Goal: Transaction & Acquisition: Book appointment/travel/reservation

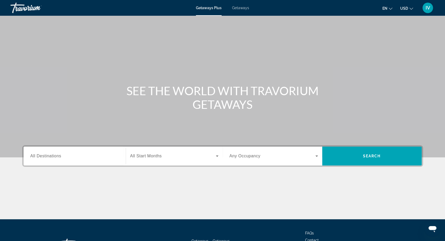
click at [245, 9] on span "Getaways" at bounding box center [240, 8] width 17 height 4
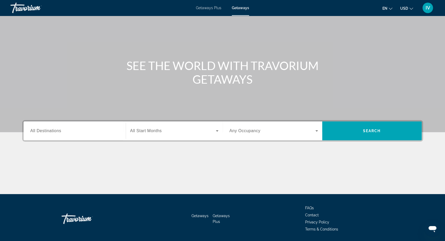
scroll to position [42, 0]
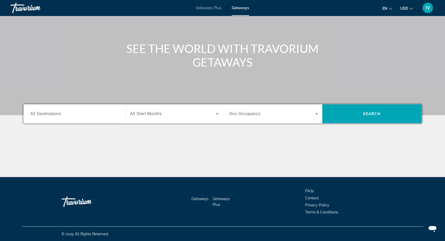
click at [73, 116] on input "Destination All Destinations" at bounding box center [74, 114] width 89 height 6
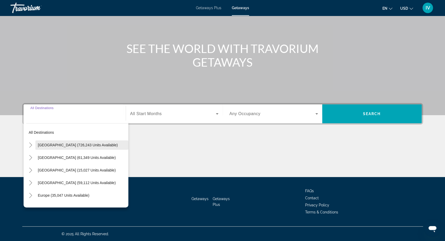
click at [53, 147] on span "Search widget" at bounding box center [81, 145] width 93 height 13
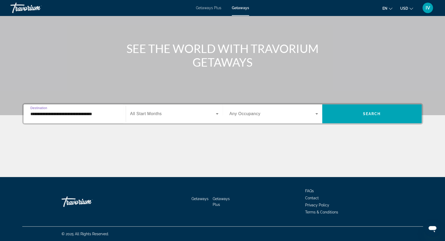
click at [77, 115] on input "**********" at bounding box center [74, 114] width 89 height 6
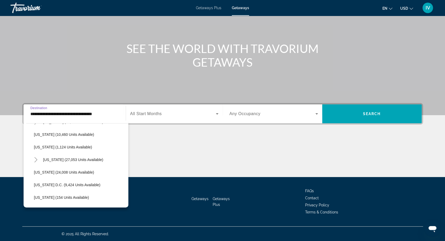
scroll to position [489, 0]
click at [64, 171] on span "[US_STATE] (24,008 units available)" at bounding box center [64, 171] width 60 height 4
type input "**********"
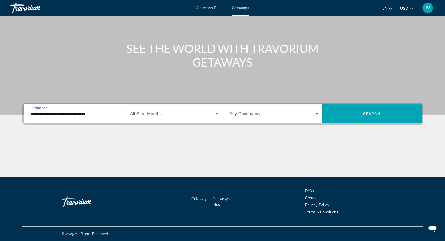
click at [199, 115] on span "Search widget" at bounding box center [173, 114] width 86 height 6
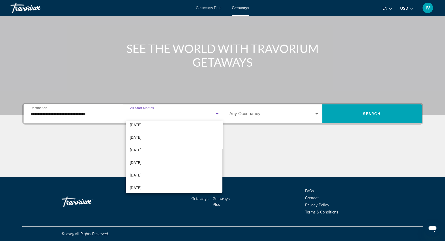
scroll to position [108, 0]
drag, startPoint x: 245, startPoint y: 148, endPoint x: 310, endPoint y: 135, distance: 66.5
click at [246, 147] on div at bounding box center [222, 120] width 445 height 241
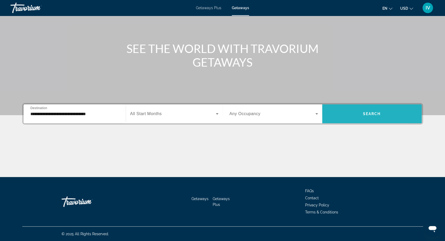
click at [348, 111] on span "Search widget" at bounding box center [372, 113] width 100 height 13
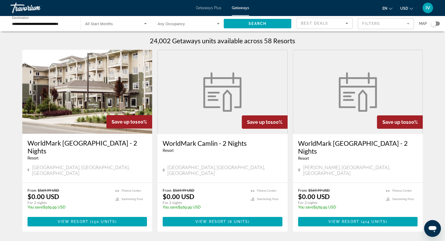
click at [363, 23] on mat-form-field "Filters" at bounding box center [386, 23] width 56 height 11
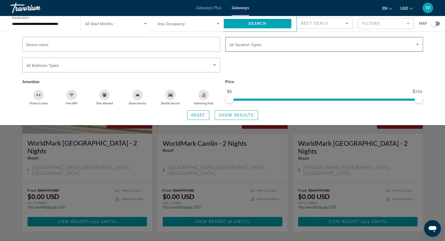
click at [260, 46] on span "All Vacation Types" at bounding box center [245, 45] width 32 height 4
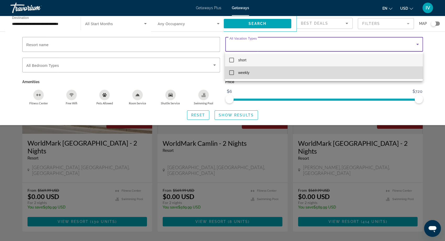
click at [232, 74] on mat-pseudo-checkbox at bounding box center [231, 72] width 5 height 5
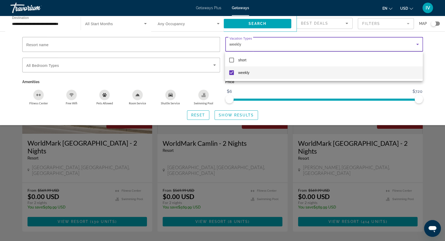
click at [229, 115] on div at bounding box center [222, 120] width 445 height 241
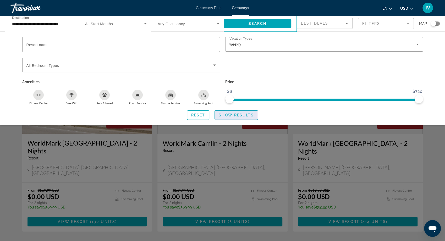
click at [236, 116] on span "Show Results" at bounding box center [236, 115] width 35 height 4
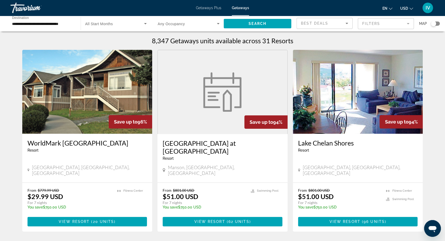
click at [95, 124] on img "Main content" at bounding box center [87, 92] width 130 height 84
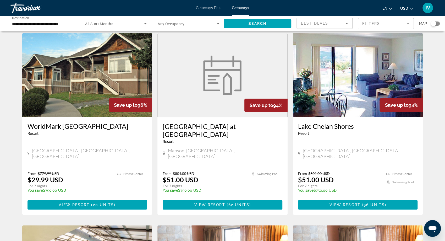
scroll to position [20, 0]
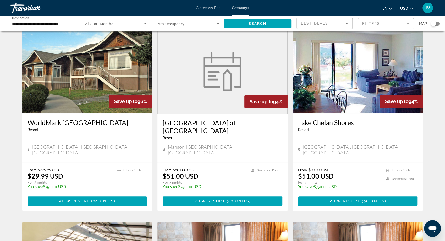
click at [327, 104] on img "Main content" at bounding box center [358, 71] width 130 height 84
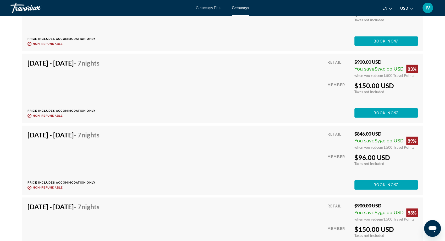
scroll to position [917, 0]
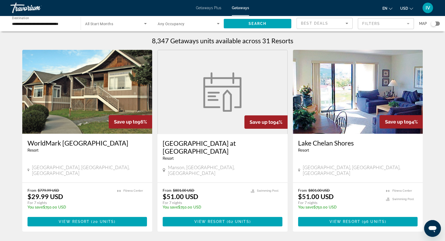
click at [50, 23] on input "**********" at bounding box center [43, 24] width 62 height 6
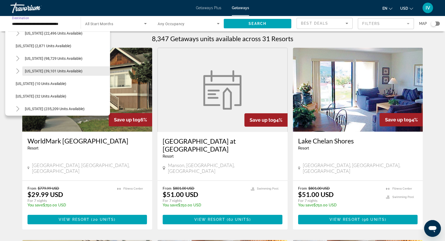
scroll to position [33, 0]
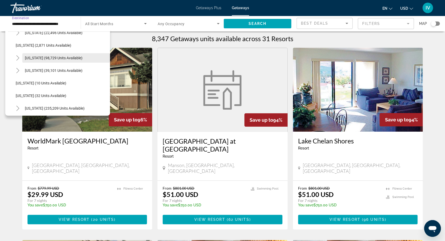
click at [46, 55] on span "Search widget" at bounding box center [66, 58] width 88 height 13
type input "**********"
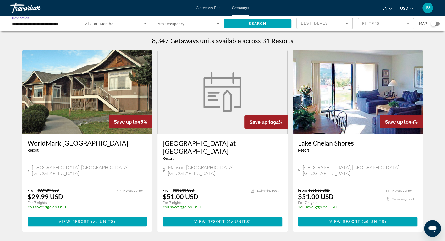
scroll to position [1, 0]
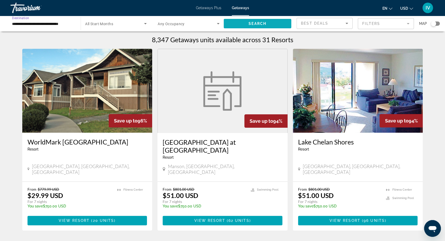
click at [246, 24] on span "Search widget" at bounding box center [258, 23] width 68 height 13
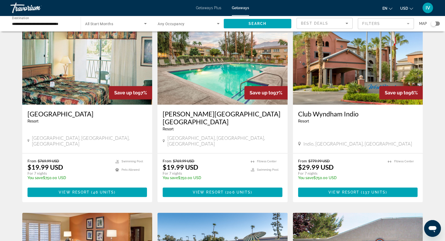
scroll to position [213, 0]
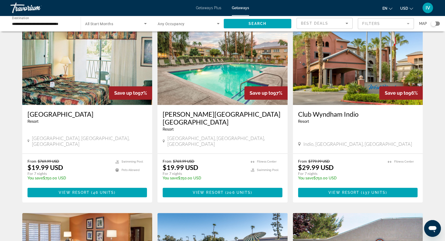
click at [72, 87] on img "Main content" at bounding box center [87, 63] width 130 height 84
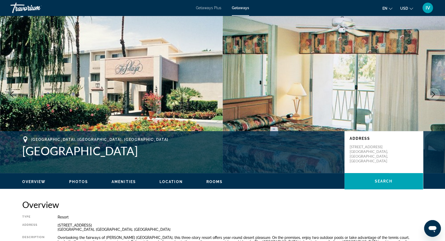
click at [435, 93] on icon "Next image" at bounding box center [433, 94] width 6 height 6
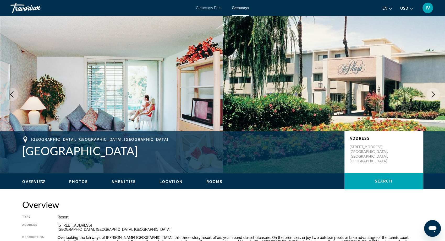
click at [435, 93] on icon "Next image" at bounding box center [433, 94] width 6 height 6
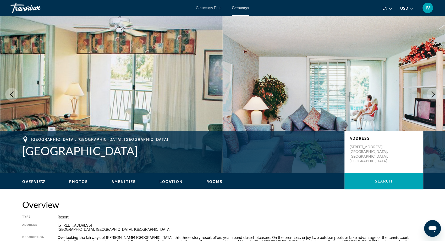
click at [435, 93] on icon "Next image" at bounding box center [433, 94] width 6 height 6
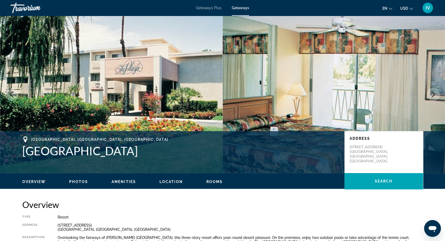
click at [435, 93] on icon "Next image" at bounding box center [433, 94] width 6 height 6
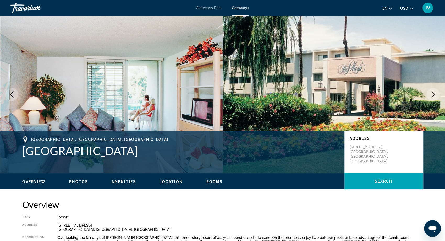
click at [435, 93] on icon "Next image" at bounding box center [433, 94] width 6 height 6
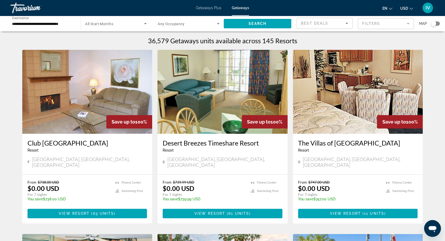
click at [437, 24] on div "Search widget" at bounding box center [435, 23] width 9 height 4
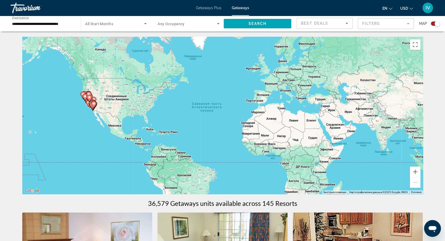
click at [89, 100] on icon "Main content" at bounding box center [89, 98] width 5 height 7
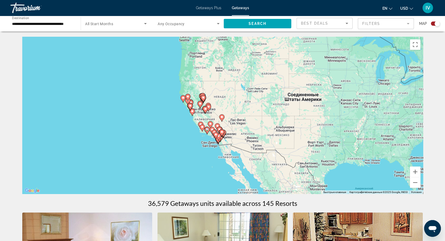
click at [89, 100] on div "Для навигации используйте клавиши со стрелками. Чтобы активировать перетаскиван…" at bounding box center [222, 115] width 401 height 157
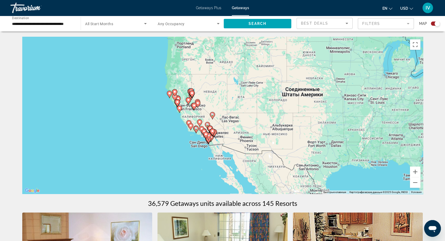
drag, startPoint x: 195, startPoint y: 121, endPoint x: 164, endPoint y: 115, distance: 32.3
click at [164, 115] on div "Чтобы активировать перетаскивание с помощью клавиатуры, нажмите Alt + Ввод. Пос…" at bounding box center [222, 115] width 401 height 157
click at [200, 114] on div "Чтобы активировать перетаскивание с помощью клавиатуры, нажмите Alt + Ввод. Пос…" at bounding box center [222, 115] width 401 height 157
click at [414, 172] on button "Увеличить" at bounding box center [415, 171] width 10 height 10
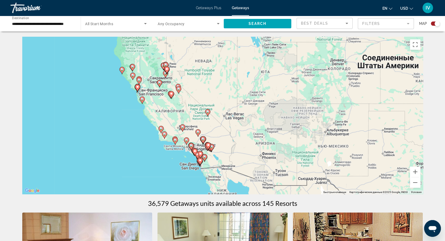
drag, startPoint x: 288, startPoint y: 137, endPoint x: 294, endPoint y: 130, distance: 9.5
click at [294, 130] on div "Чтобы активировать перетаскивание с помощью клавиатуры, нажмите Alt + Ввод. Пос…" at bounding box center [222, 115] width 401 height 157
click at [413, 172] on button "Увеличить" at bounding box center [415, 171] width 10 height 10
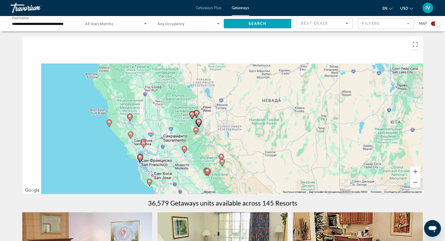
drag, startPoint x: 197, startPoint y: 70, endPoint x: 289, endPoint y: 168, distance: 134.5
click at [289, 168] on div "Чтобы активировать перетаскивание с помощью клавиатуры, нажмите Alt + Ввод. Пос…" at bounding box center [222, 114] width 401 height 157
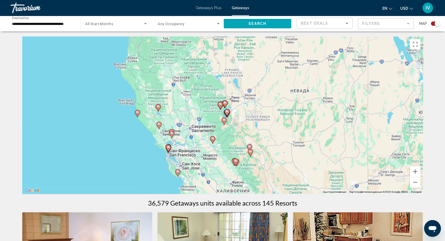
drag, startPoint x: 228, startPoint y: 123, endPoint x: 233, endPoint y: 109, distance: 14.7
click at [233, 109] on div "Чтобы активировать перетаскивание с помощью клавиатуры, нажмите Alt + Ввод. Пос…" at bounding box center [222, 114] width 401 height 157
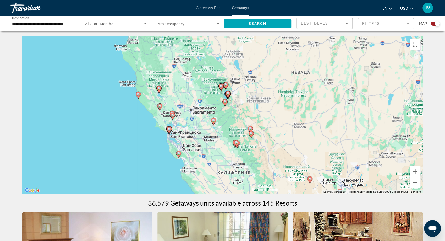
drag, startPoint x: 263, startPoint y: 144, endPoint x: 262, endPoint y: 125, distance: 18.6
click at [264, 124] on div "Чтобы активировать перетаскивание с помощью клавиатуры, нажмите Alt + Ввод. Пос…" at bounding box center [222, 114] width 401 height 157
click at [416, 171] on button "Увеличить" at bounding box center [415, 171] width 10 height 10
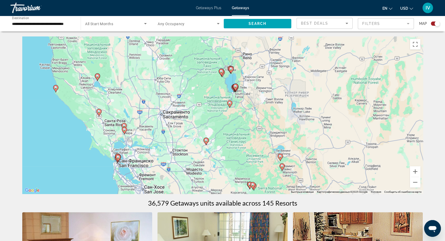
drag, startPoint x: 312, startPoint y: 111, endPoint x: 327, endPoint y: 143, distance: 34.9
click at [327, 143] on div "Чтобы активировать перетаскивание с помощью клавиатуры, нажмите Alt + Ввод. Пос…" at bounding box center [222, 114] width 401 height 157
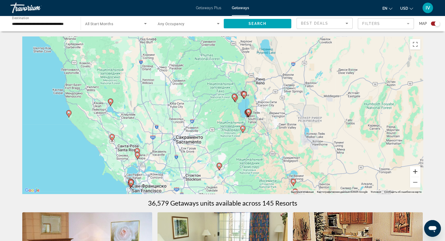
click at [415, 172] on button "Увеличить" at bounding box center [415, 171] width 10 height 10
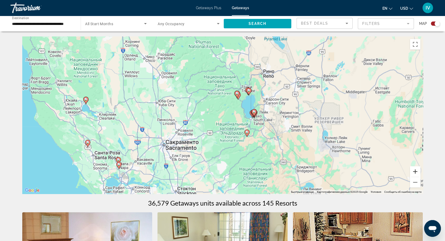
click at [415, 172] on button "Увеличить" at bounding box center [415, 171] width 10 height 10
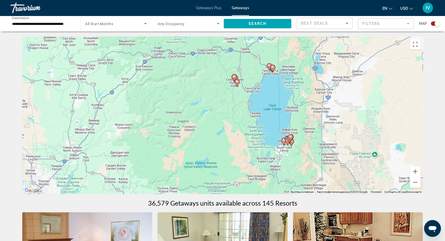
drag, startPoint x: 377, startPoint y: 147, endPoint x: 341, endPoint y: 168, distance: 41.8
click at [341, 168] on div "Чтобы активировать перетаскивание с помощью клавиатуры, нажмите Alt + Ввод. Пос…" at bounding box center [222, 114] width 401 height 157
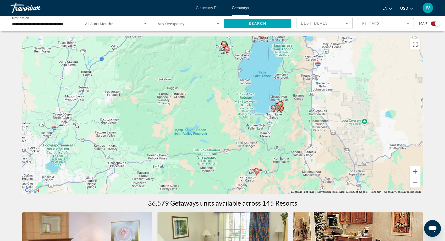
drag, startPoint x: 307, startPoint y: 157, endPoint x: 297, endPoint y: 127, distance: 31.7
click at [297, 126] on div "Чтобы активировать перетаскивание с помощью клавиатуры, нажмите Alt + Ввод. Пос…" at bounding box center [222, 114] width 401 height 157
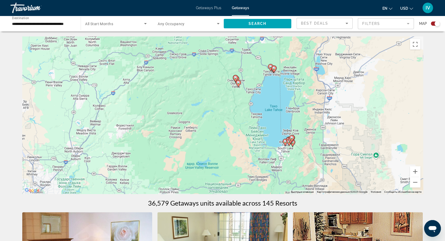
drag, startPoint x: 298, startPoint y: 129, endPoint x: 316, endPoint y: 176, distance: 50.2
click at [316, 176] on div "Чтобы активировать перетаскивание с помощью клавиатуры, нажмите Alt + Ввод. Пос…" at bounding box center [222, 114] width 401 height 157
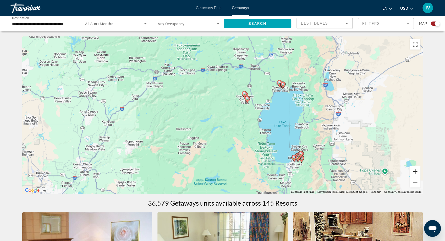
click at [415, 170] on button "Увеличить" at bounding box center [415, 171] width 10 height 10
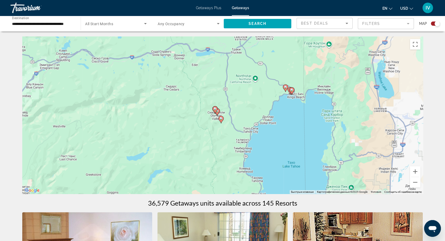
drag, startPoint x: 344, startPoint y: 132, endPoint x: 288, endPoint y: 86, distance: 72.0
click at [307, 158] on div "Чтобы активировать перетаскивание с помощью клавиатуры, нажмите Alt + Ввод. Пос…" at bounding box center [222, 114] width 401 height 157
click at [291, 90] on image "Main content" at bounding box center [292, 90] width 3 height 3
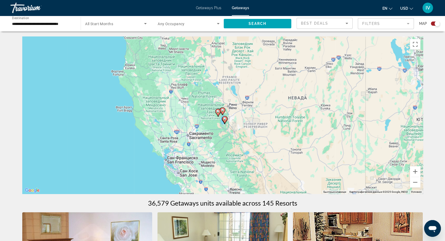
click at [225, 123] on gmp-advanced-marker "Main content" at bounding box center [224, 120] width 5 height 8
type input "**********"
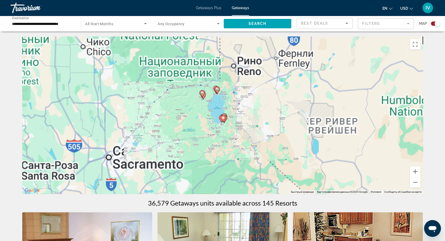
click at [225, 123] on div "Для навигации используйте клавиши со стрелками. Чтобы активировать перетаскиван…" at bounding box center [222, 114] width 401 height 157
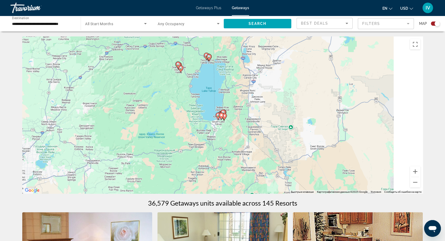
click at [225, 123] on div "Чтобы активировать перетаскивание с помощью клавиатуры, нажмите Alt + Ввод. Пос…" at bounding box center [222, 114] width 401 height 157
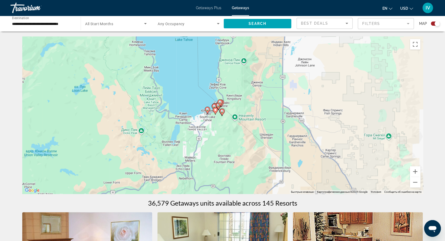
click at [233, 122] on div "Чтобы активировать перетаскивание с помощью клавиатуры, нажмите Alt + Ввод. Пос…" at bounding box center [222, 114] width 401 height 157
click at [417, 168] on button "Увеличить" at bounding box center [415, 171] width 10 height 10
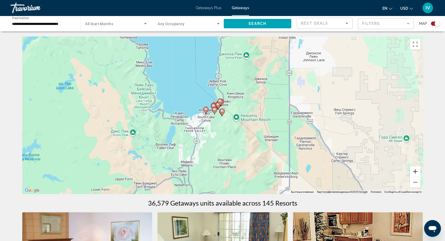
click at [417, 168] on button "Увеличить" at bounding box center [415, 171] width 10 height 10
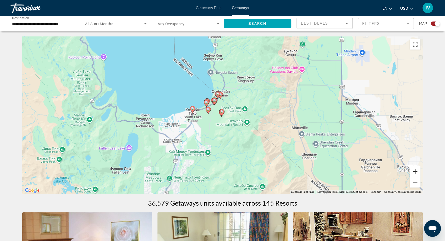
click at [417, 168] on button "Увеличить" at bounding box center [415, 171] width 10 height 10
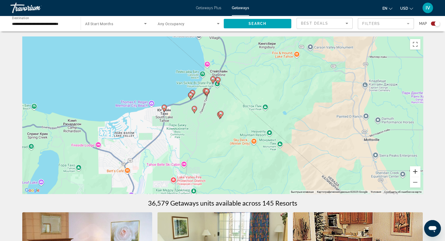
click at [417, 168] on button "Увеличить" at bounding box center [415, 171] width 10 height 10
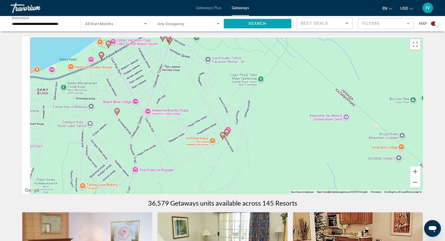
drag, startPoint x: 304, startPoint y: 114, endPoint x: 409, endPoint y: 180, distance: 123.6
click at [409, 180] on div "Чтобы активировать перетаскивание с помощью клавиатуры, нажмите Alt + Ввод. Пос…" at bounding box center [222, 114] width 401 height 157
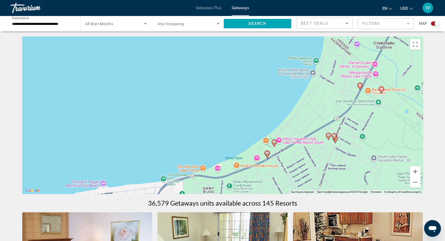
drag, startPoint x: 335, startPoint y: 116, endPoint x: 363, endPoint y: 118, distance: 27.8
click at [363, 118] on div "Чтобы активировать перетаскивание с помощью клавиатуры, нажмите Alt + Ввод. Пос…" at bounding box center [222, 114] width 401 height 157
click at [290, 140] on div "Чтобы активировать перетаскивание с помощью клавиатуры, нажмите Alt + Ввод. Пос…" at bounding box center [222, 114] width 401 height 157
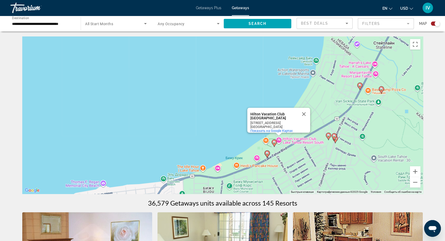
click at [270, 113] on div "Hilton Vacation Club [GEOGRAPHIC_DATA]" at bounding box center [273, 116] width 47 height 8
click at [271, 112] on div "Hilton Vacation Club [GEOGRAPHIC_DATA]" at bounding box center [273, 116] width 47 height 8
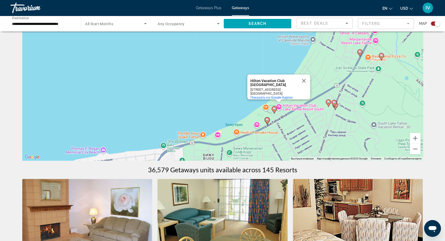
scroll to position [35, 0]
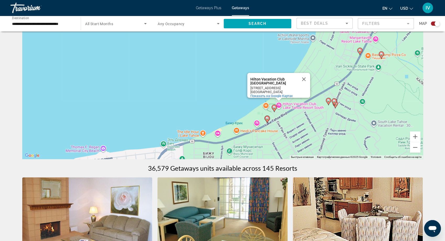
click at [306, 103] on div "Чтобы активировать перетаскивание с помощью клавиатуры, нажмите Alt + Ввод. Пос…" at bounding box center [222, 80] width 401 height 157
click at [276, 108] on icon "Main content" at bounding box center [274, 108] width 5 height 7
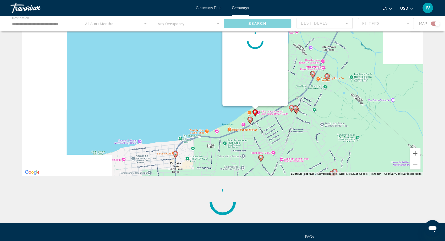
scroll to position [0, 0]
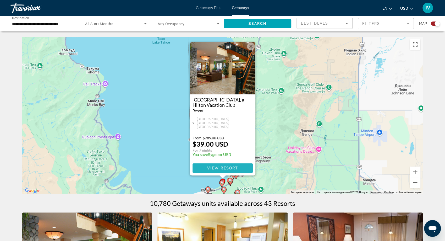
click at [225, 168] on span "View Resort" at bounding box center [222, 168] width 31 height 4
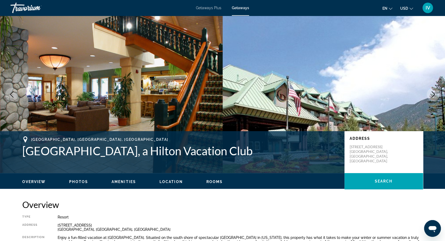
click at [430, 97] on button "Next image" at bounding box center [433, 94] width 13 height 13
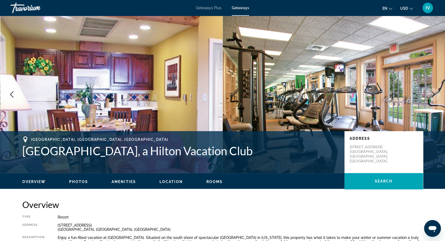
click at [430, 97] on button "Next image" at bounding box center [433, 94] width 13 height 13
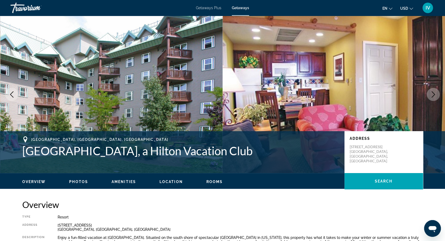
click at [430, 97] on button "Next image" at bounding box center [433, 94] width 13 height 13
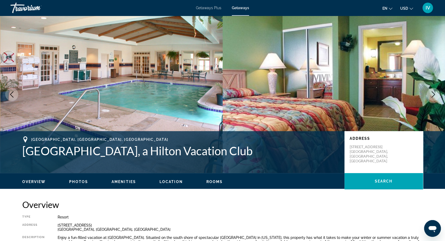
click at [429, 99] on button "Next image" at bounding box center [433, 94] width 13 height 13
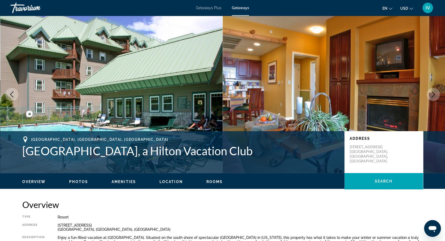
click at [429, 99] on button "Next image" at bounding box center [433, 94] width 13 height 13
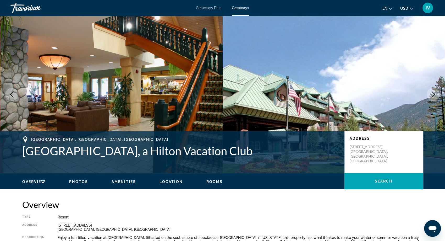
click at [429, 99] on button "Next image" at bounding box center [433, 94] width 13 height 13
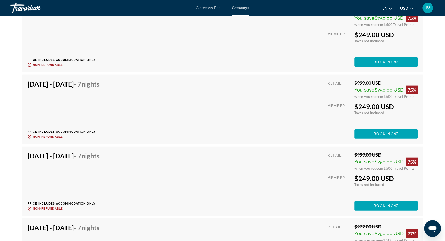
scroll to position [3339, 0]
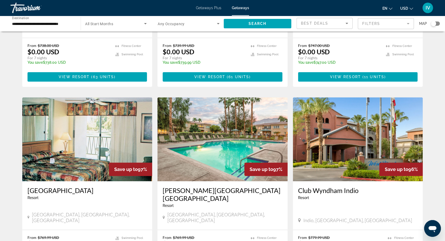
scroll to position [177, 0]
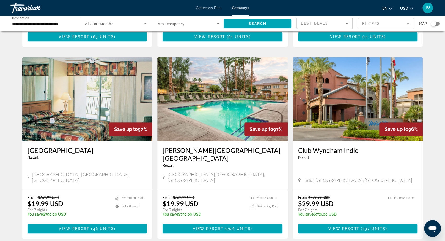
click at [220, 109] on img "Main content" at bounding box center [222, 99] width 130 height 84
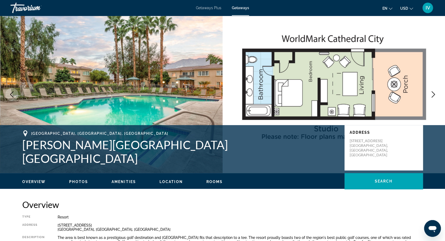
click at [436, 96] on icon "Next image" at bounding box center [433, 94] width 6 height 6
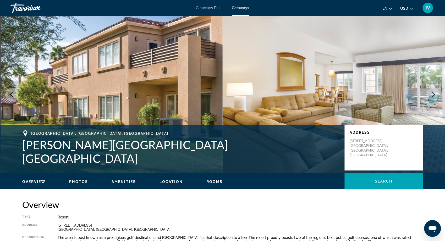
scroll to position [0, 0]
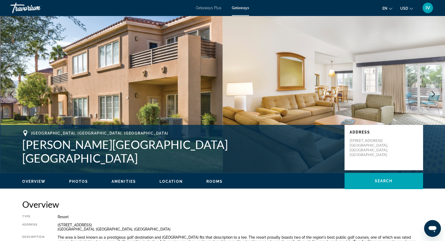
click at [436, 96] on icon "Next image" at bounding box center [433, 94] width 6 height 6
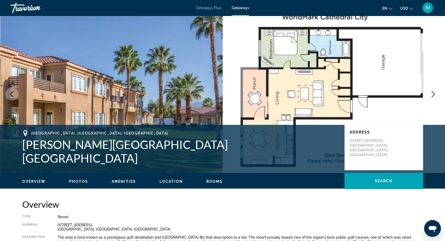
click at [436, 96] on icon "Next image" at bounding box center [433, 94] width 6 height 6
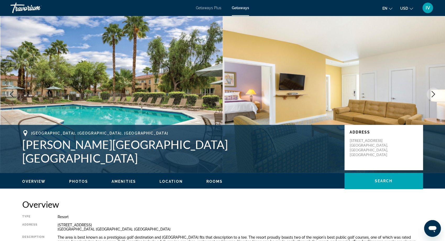
scroll to position [1, 0]
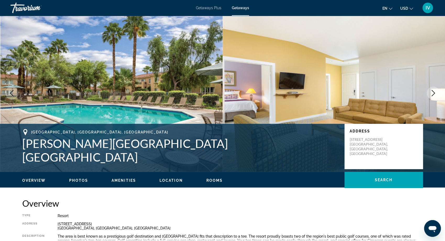
click at [436, 96] on button "Next image" at bounding box center [433, 92] width 13 height 13
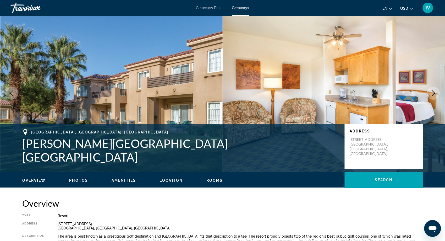
click at [436, 96] on button "Next image" at bounding box center [433, 92] width 13 height 13
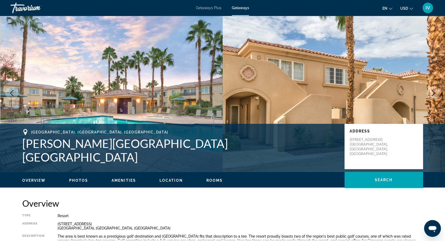
click at [436, 96] on button "Next image" at bounding box center [433, 92] width 13 height 13
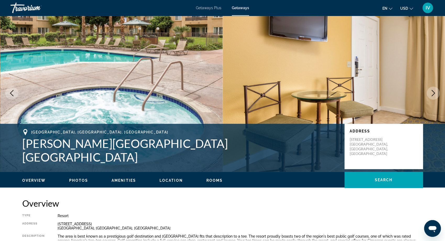
scroll to position [2, 0]
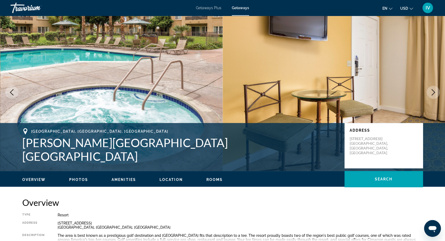
click at [430, 93] on icon "Next image" at bounding box center [433, 92] width 6 height 6
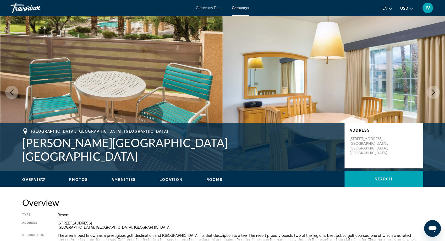
click at [434, 96] on button "Next image" at bounding box center [433, 92] width 13 height 13
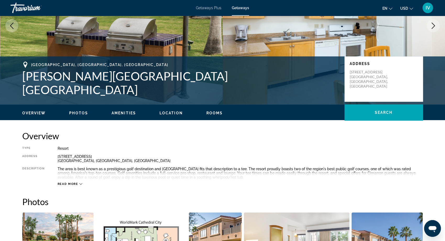
scroll to position [0, 0]
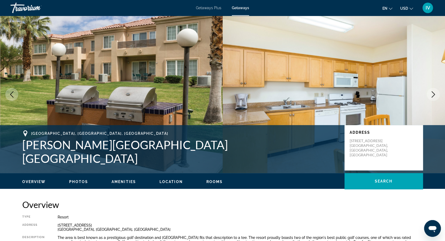
click at [437, 94] on button "Next image" at bounding box center [433, 94] width 13 height 13
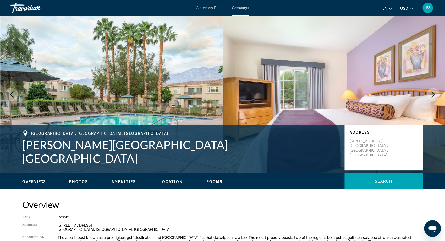
click at [434, 96] on icon "Next image" at bounding box center [433, 94] width 6 height 6
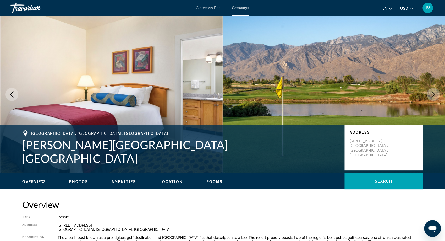
click at [436, 97] on button "Next image" at bounding box center [433, 94] width 13 height 13
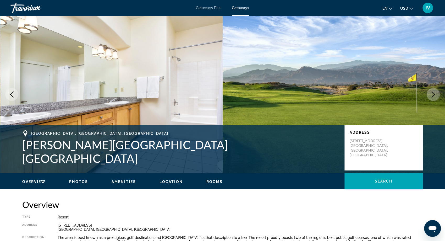
click at [436, 97] on button "Next image" at bounding box center [433, 94] width 13 height 13
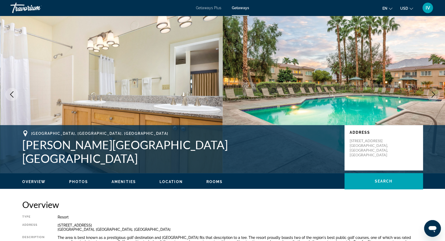
click at [436, 97] on button "Next image" at bounding box center [433, 94] width 13 height 13
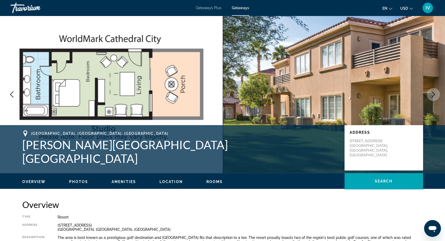
click at [436, 97] on button "Next image" at bounding box center [433, 94] width 13 height 13
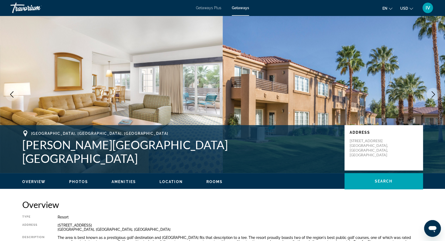
click at [436, 97] on button "Next image" at bounding box center [433, 94] width 13 height 13
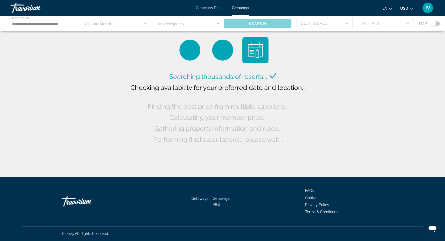
click at [439, 23] on div "Main content" at bounding box center [222, 24] width 445 height 16
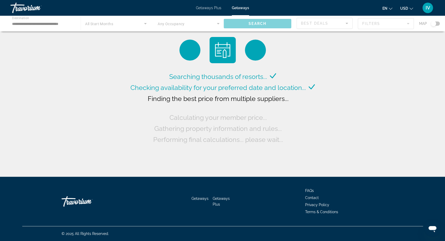
click at [439, 24] on div "Main content" at bounding box center [222, 24] width 445 height 16
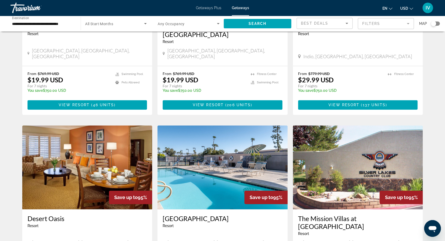
scroll to position [273, 0]
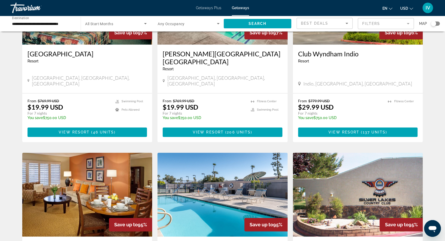
click at [64, 26] on input "**********" at bounding box center [43, 24] width 62 height 6
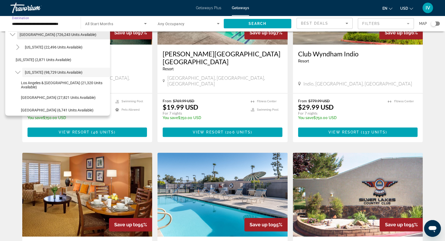
scroll to position [0, 0]
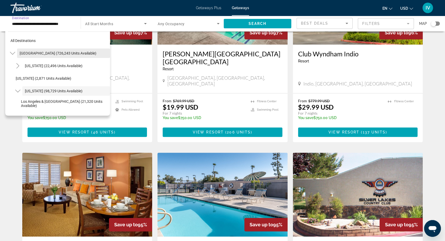
click at [34, 53] on span "[GEOGRAPHIC_DATA] (726,243 units available)" at bounding box center [58, 53] width 77 height 4
type input "**********"
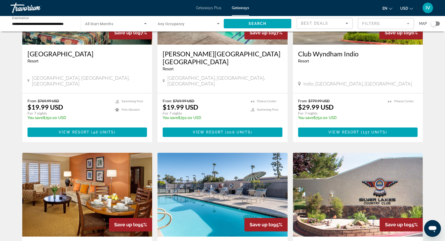
click at [439, 23] on div "Search widget" at bounding box center [435, 23] width 9 height 4
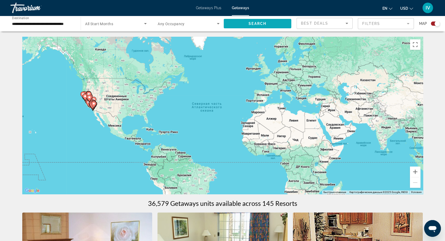
click at [275, 23] on span "Search widget" at bounding box center [258, 23] width 68 height 13
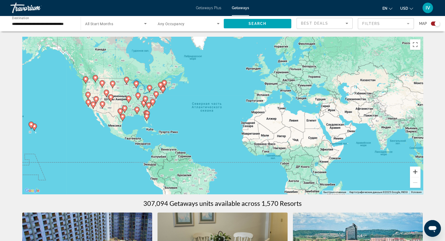
click at [414, 173] on button "Увеличить" at bounding box center [415, 171] width 10 height 10
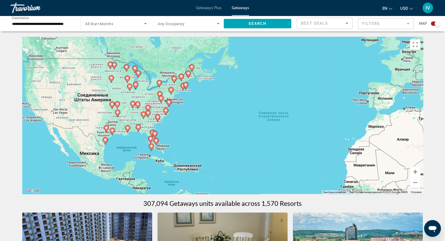
drag, startPoint x: 268, startPoint y: 112, endPoint x: 348, endPoint y: 129, distance: 81.5
click at [353, 130] on div "Чтобы активировать перетаскивание с помощью клавиатуры, нажмите Alt + Ввод. Пос…" at bounding box center [222, 115] width 401 height 157
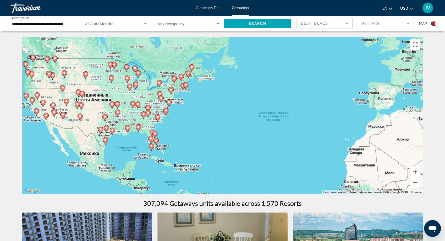
click at [415, 173] on button "Увеличить" at bounding box center [415, 171] width 10 height 10
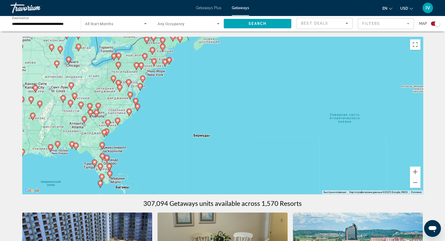
drag, startPoint x: 309, startPoint y: 145, endPoint x: 385, endPoint y: 146, distance: 76.2
click at [385, 146] on div "Чтобы активировать перетаскивание с помощью клавиатуры, нажмите Alt + Ввод. Пос…" at bounding box center [222, 115] width 401 height 157
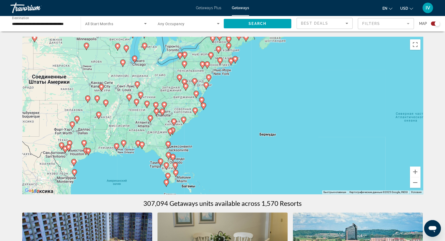
drag, startPoint x: 293, startPoint y: 132, endPoint x: 344, endPoint y: 139, distance: 51.6
click at [344, 139] on div "Чтобы активировать перетаскивание с помощью клавиатуры, нажмите Alt + Ввод. Пос…" at bounding box center [222, 115] width 401 height 157
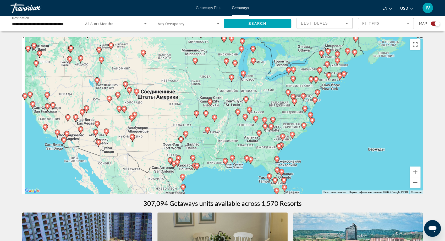
drag, startPoint x: 275, startPoint y: 126, endPoint x: 356, endPoint y: 133, distance: 82.0
click at [359, 134] on div "Чтобы активировать перетаскивание с помощью клавиатуры, нажмите Alt + Ввод. Пос…" at bounding box center [222, 115] width 401 height 157
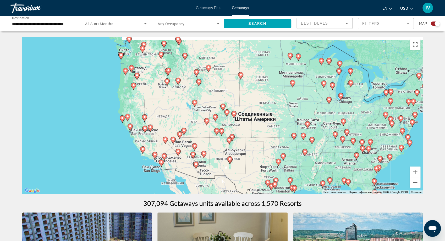
drag, startPoint x: 330, startPoint y: 132, endPoint x: 386, endPoint y: 151, distance: 59.2
click at [386, 151] on div "Чтобы активировать перетаскивание с помощью клавиатуры, нажмите Alt + Ввод. Пос…" at bounding box center [222, 115] width 401 height 157
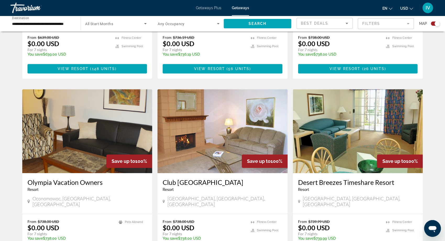
scroll to position [322, 0]
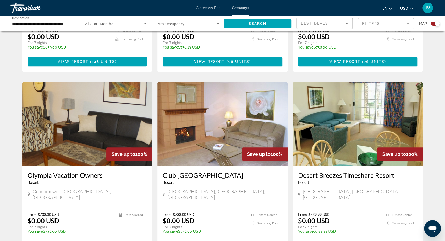
click at [195, 130] on img "Main content" at bounding box center [222, 124] width 130 height 84
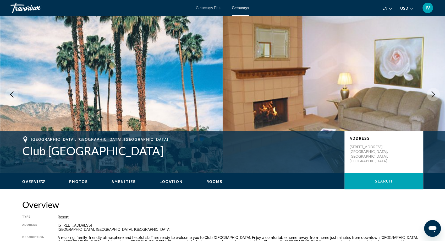
click at [430, 92] on icon "Next image" at bounding box center [433, 94] width 6 height 6
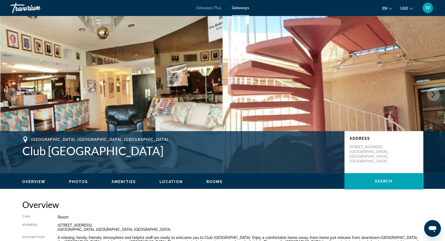
click at [430, 92] on icon "Next image" at bounding box center [433, 94] width 6 height 6
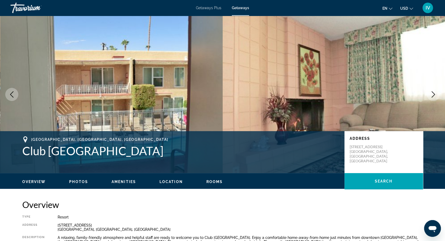
click at [430, 92] on icon "Next image" at bounding box center [433, 94] width 6 height 6
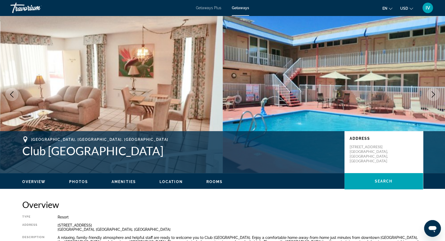
click at [431, 94] on icon "Next image" at bounding box center [433, 94] width 6 height 6
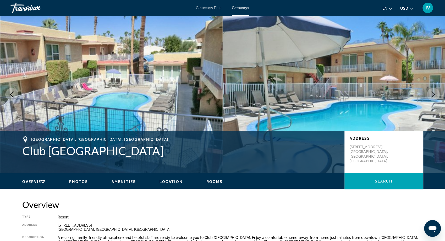
click at [431, 94] on icon "Next image" at bounding box center [433, 94] width 6 height 6
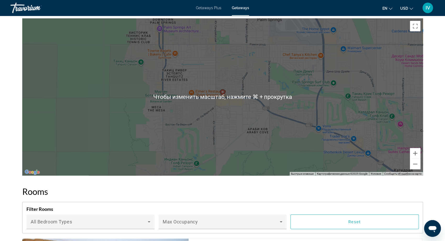
scroll to position [705, 0]
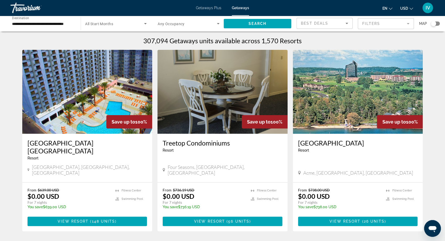
click at [348, 93] on img "Main content" at bounding box center [358, 92] width 130 height 84
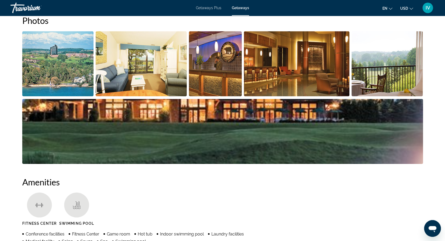
scroll to position [252, 0]
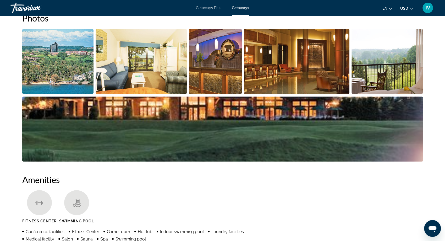
click at [83, 52] on img "Open full-screen image slider" at bounding box center [58, 61] width 72 height 65
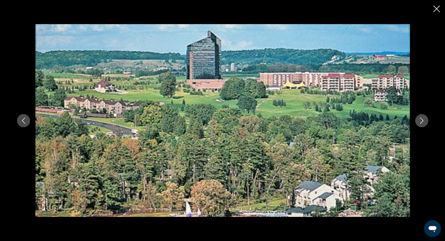
scroll to position [281, 0]
click at [418, 121] on button "Next image" at bounding box center [421, 120] width 13 height 13
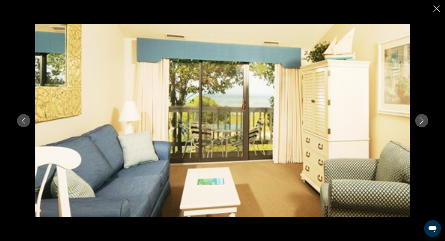
click at [424, 121] on icon "Next image" at bounding box center [422, 120] width 6 height 6
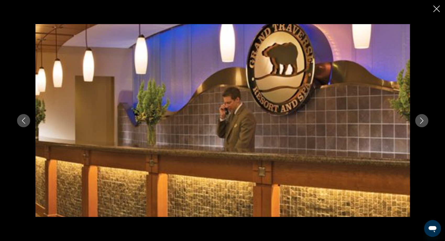
click at [424, 121] on icon "Next image" at bounding box center [422, 120] width 6 height 6
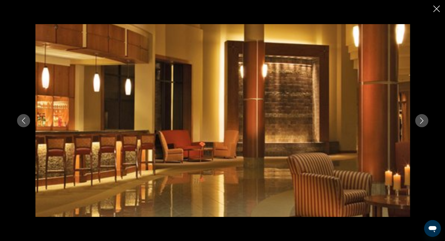
click at [424, 121] on icon "Next image" at bounding box center [422, 120] width 6 height 6
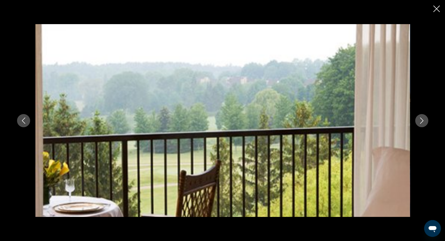
click at [424, 121] on icon "Next image" at bounding box center [422, 120] width 6 height 6
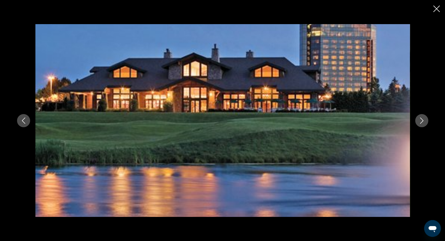
click at [424, 121] on icon "Next image" at bounding box center [422, 120] width 6 height 6
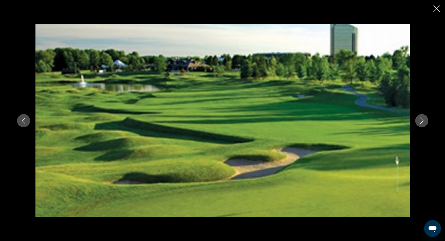
click at [424, 121] on icon "Next image" at bounding box center [422, 120] width 6 height 6
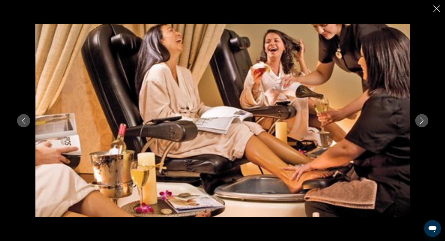
click at [424, 121] on icon "Next image" at bounding box center [422, 120] width 6 height 6
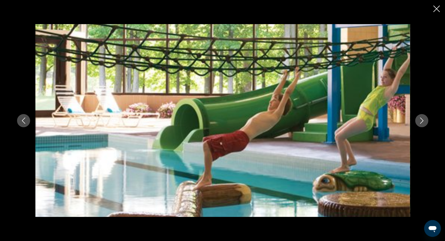
click at [424, 121] on icon "Next image" at bounding box center [422, 120] width 6 height 6
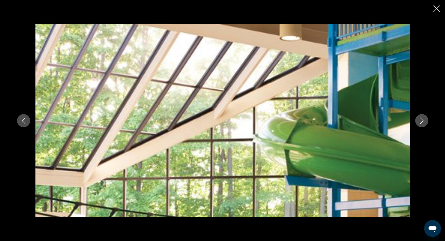
click at [424, 121] on icon "Next image" at bounding box center [422, 120] width 6 height 6
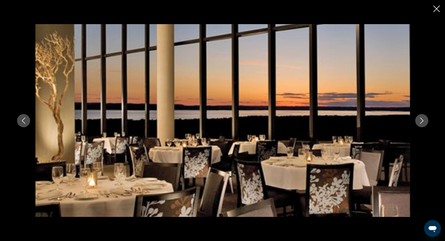
click at [424, 121] on icon "Next image" at bounding box center [422, 120] width 6 height 6
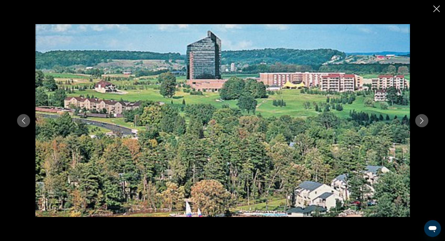
click at [424, 121] on icon "Next image" at bounding box center [422, 120] width 6 height 6
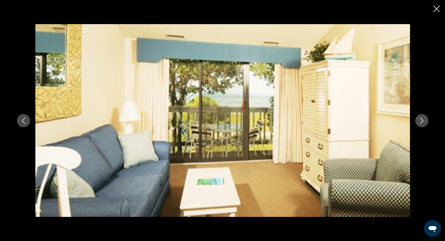
click at [435, 11] on icon "Close slideshow" at bounding box center [436, 9] width 7 height 7
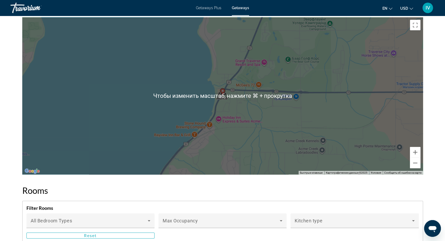
scroll to position [664, 0]
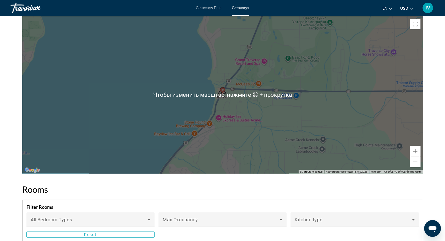
click at [261, 99] on div "Чтобы активировать перетаскивание с помощью клавиатуры, нажмите Alt + Ввод. Пос…" at bounding box center [222, 94] width 401 height 157
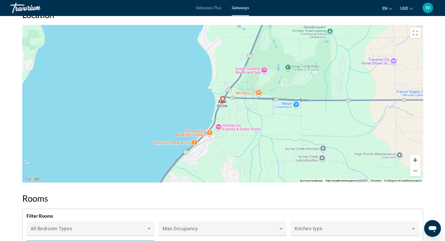
scroll to position [650, 0]
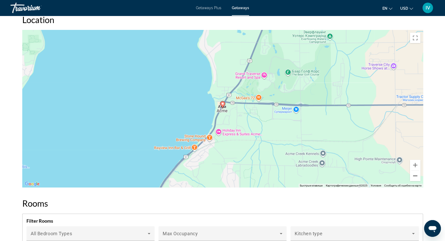
click at [416, 174] on button "Уменьшить" at bounding box center [415, 175] width 10 height 10
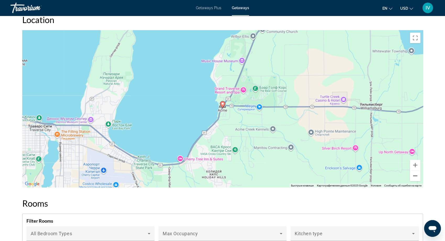
click at [416, 174] on button "Уменьшить" at bounding box center [415, 175] width 10 height 10
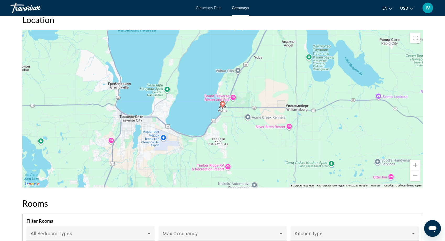
click at [416, 174] on button "Уменьшить" at bounding box center [415, 175] width 10 height 10
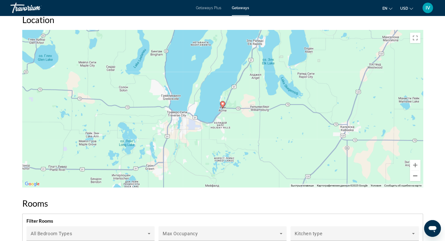
click at [416, 174] on button "Уменьшить" at bounding box center [415, 175] width 10 height 10
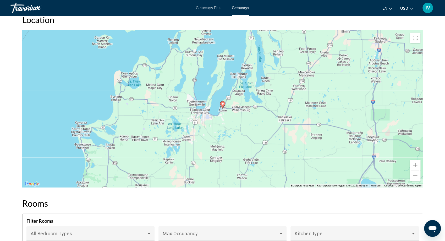
click at [416, 174] on button "Уменьшить" at bounding box center [415, 175] width 10 height 10
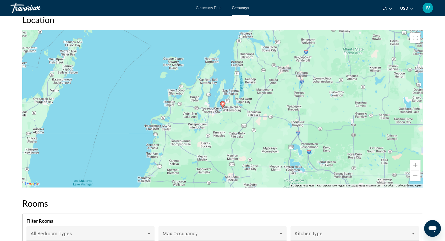
click at [416, 174] on button "Уменьшить" at bounding box center [415, 175] width 10 height 10
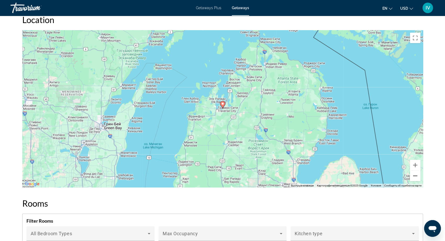
click at [416, 174] on button "Уменьшить" at bounding box center [415, 175] width 10 height 10
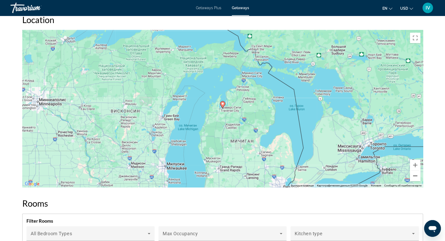
click at [416, 174] on button "Уменьшить" at bounding box center [415, 175] width 10 height 10
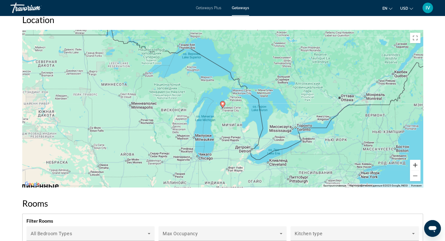
click at [415, 162] on button "Увеличить" at bounding box center [415, 165] width 10 height 10
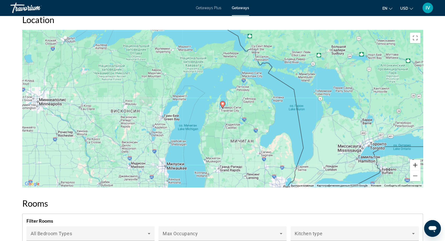
click at [415, 162] on button "Увеличить" at bounding box center [415, 165] width 10 height 10
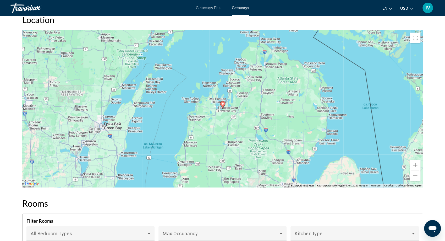
click at [417, 175] on button "Уменьшить" at bounding box center [415, 175] width 10 height 10
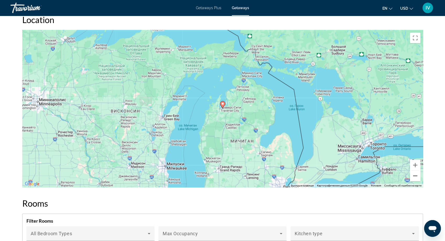
click at [417, 175] on button "Уменьшить" at bounding box center [415, 175] width 10 height 10
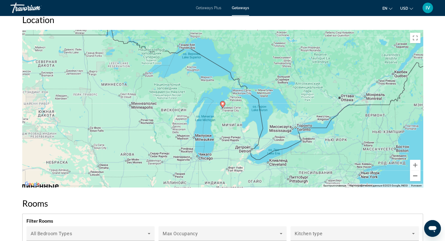
click at [416, 177] on button "Уменьшить" at bounding box center [415, 175] width 10 height 10
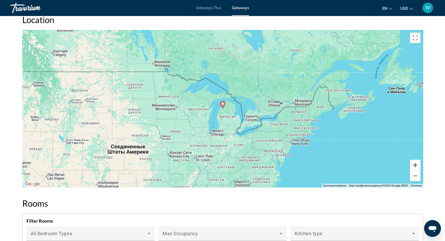
click at [412, 166] on button "Увеличить" at bounding box center [415, 165] width 10 height 10
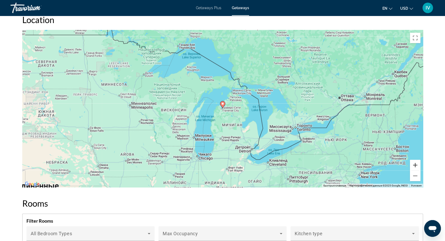
click at [412, 166] on button "Увеличить" at bounding box center [415, 165] width 10 height 10
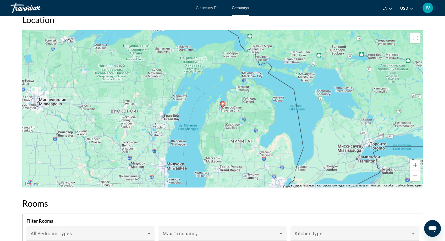
click at [412, 166] on button "Увеличить" at bounding box center [415, 165] width 10 height 10
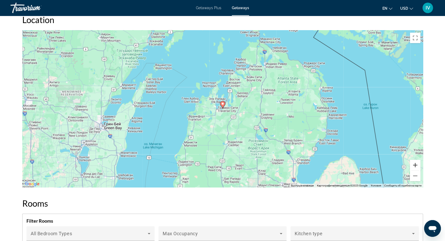
click at [412, 166] on button "Увеличить" at bounding box center [415, 165] width 10 height 10
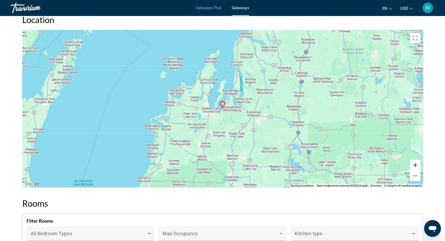
click at [412, 166] on button "Увеличить" at bounding box center [415, 165] width 10 height 10
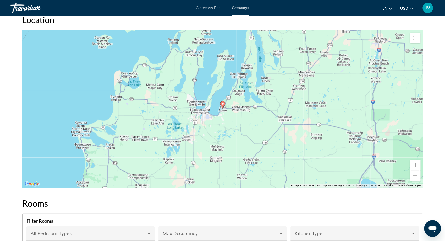
click at [412, 166] on button "Увеличить" at bounding box center [415, 165] width 10 height 10
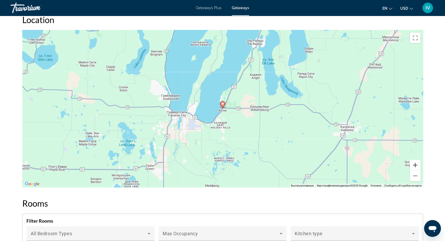
click at [412, 166] on button "Увеличить" at bounding box center [415, 165] width 10 height 10
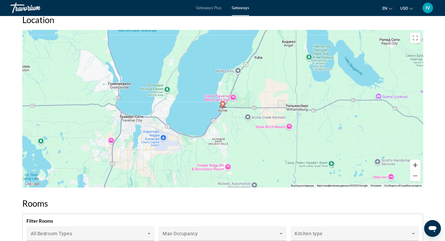
click at [412, 166] on button "Увеличить" at bounding box center [415, 165] width 10 height 10
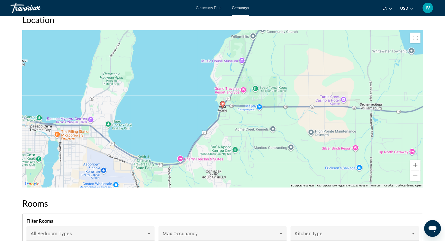
click at [412, 166] on button "Увеличить" at bounding box center [415, 165] width 10 height 10
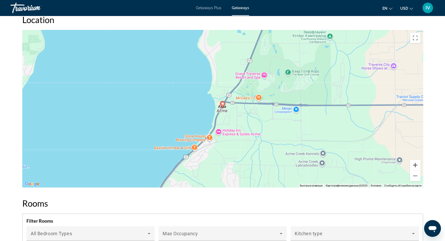
click at [412, 166] on button "Увеличить" at bounding box center [415, 165] width 10 height 10
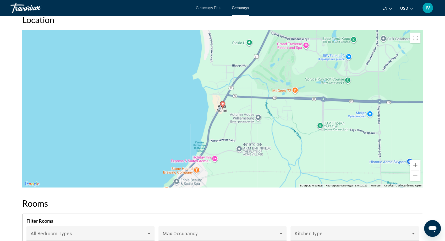
click at [412, 166] on button "Увеличить" at bounding box center [415, 165] width 10 height 10
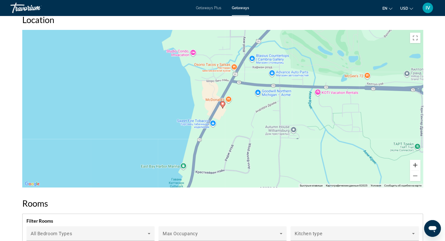
click at [412, 166] on button "Увеличить" at bounding box center [415, 165] width 10 height 10
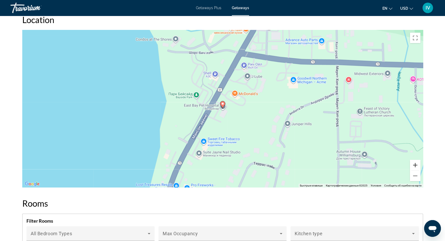
click at [412, 166] on button "Увеличить" at bounding box center [415, 165] width 10 height 10
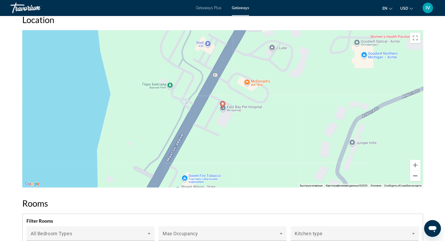
click at [418, 178] on button "Уменьшить" at bounding box center [415, 175] width 10 height 10
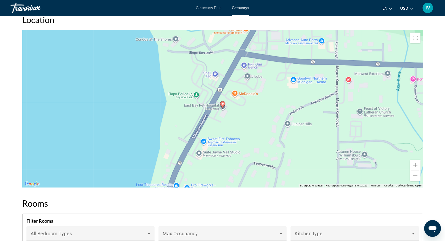
click at [418, 178] on button "Уменьшить" at bounding box center [415, 175] width 10 height 10
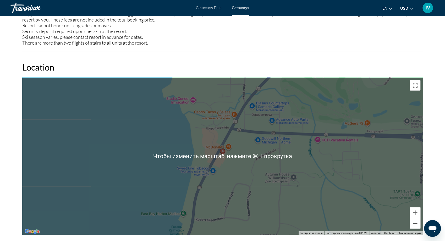
scroll to position [601, 0]
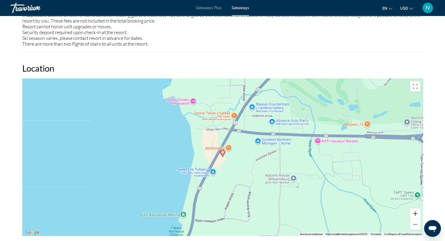
click at [416, 212] on button "Увеличить" at bounding box center [415, 213] width 10 height 10
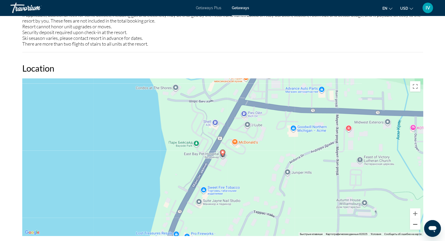
click at [416, 222] on button "Уменьшить" at bounding box center [415, 224] width 10 height 10
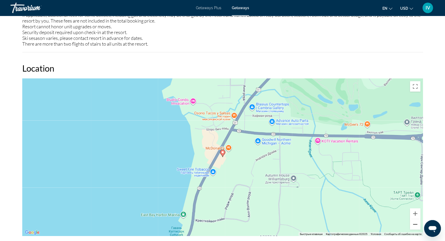
click at [416, 221] on button "Уменьшить" at bounding box center [415, 224] width 10 height 10
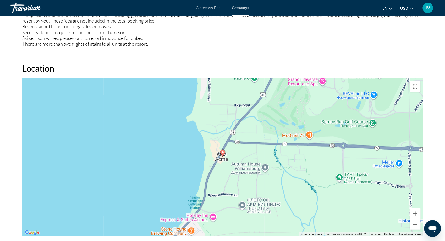
click at [416, 221] on button "Уменьшить" at bounding box center [415, 224] width 10 height 10
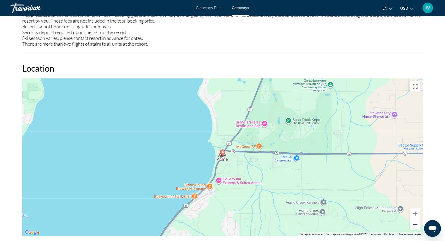
click at [416, 221] on button "Уменьшить" at bounding box center [415, 224] width 10 height 10
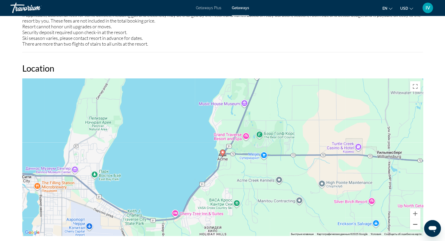
click at [416, 221] on button "Уменьшить" at bounding box center [415, 224] width 10 height 10
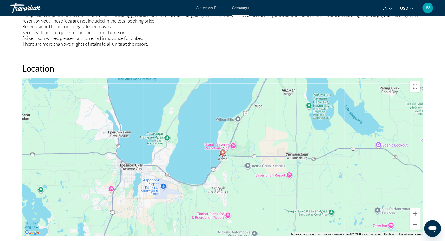
click at [415, 221] on button "Уменьшить" at bounding box center [415, 224] width 10 height 10
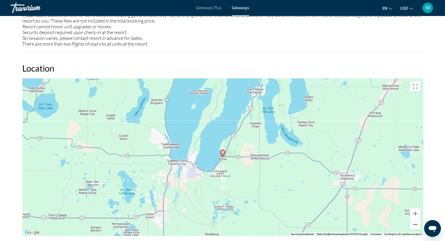
click at [415, 221] on button "Уменьшить" at bounding box center [415, 224] width 10 height 10
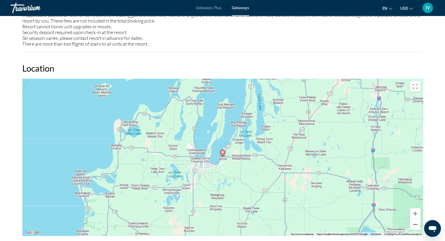
click at [415, 221] on button "Уменьшить" at bounding box center [415, 224] width 10 height 10
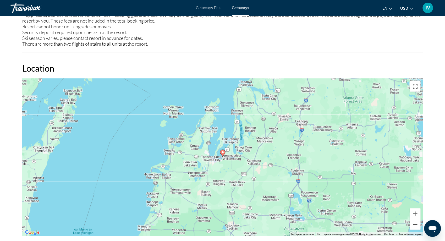
click at [415, 221] on button "Уменьшить" at bounding box center [415, 224] width 10 height 10
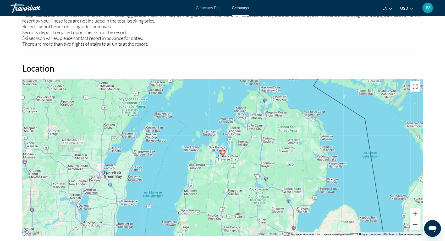
click at [415, 221] on button "Уменьшить" at bounding box center [415, 224] width 10 height 10
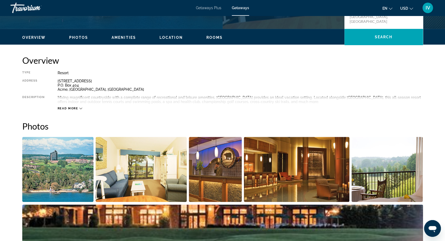
scroll to position [143, 0]
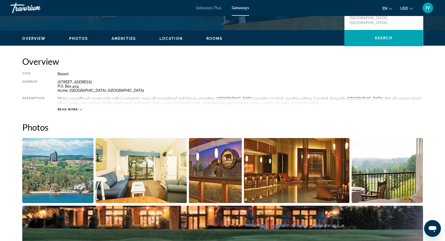
click at [74, 157] on img "Open full-screen image slider" at bounding box center [58, 170] width 72 height 65
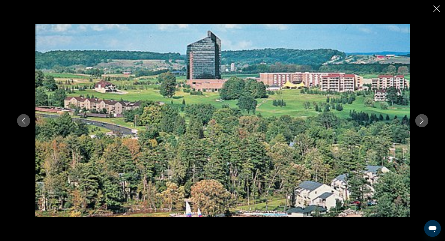
scroll to position [138, 0]
click at [423, 117] on icon "Next image" at bounding box center [422, 120] width 6 height 6
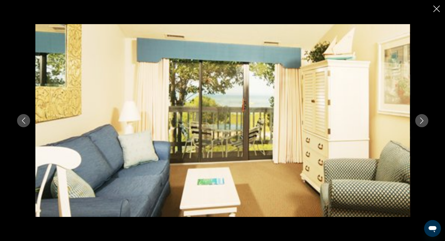
click at [423, 117] on icon "Next image" at bounding box center [422, 120] width 6 height 6
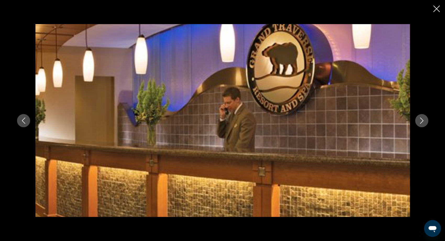
scroll to position [140, 0]
click at [423, 117] on icon "Next image" at bounding box center [422, 120] width 6 height 6
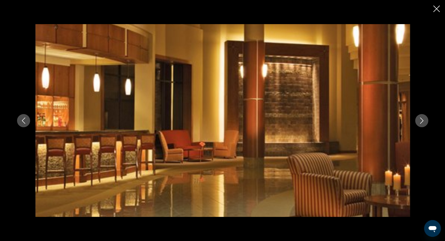
scroll to position [139, 0]
click at [423, 117] on icon "Next image" at bounding box center [422, 120] width 6 height 6
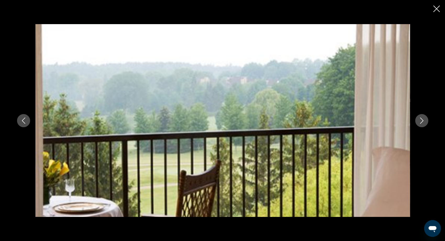
click at [423, 117] on icon "Next image" at bounding box center [422, 120] width 6 height 6
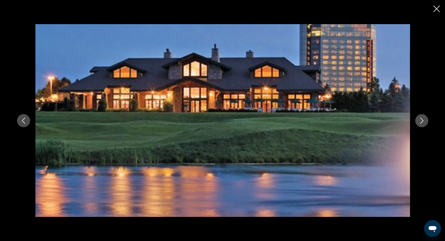
scroll to position [139, 0]
click at [423, 117] on icon "Next image" at bounding box center [422, 120] width 6 height 6
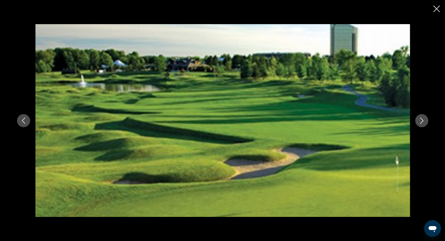
scroll to position [140, 0]
click at [423, 117] on icon "Next image" at bounding box center [422, 120] width 6 height 6
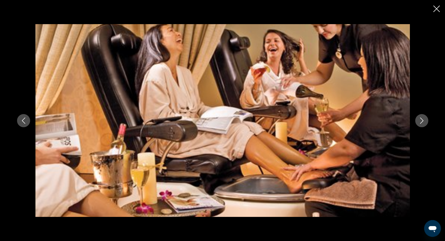
scroll to position [141, 0]
click at [423, 117] on icon "Next image" at bounding box center [422, 120] width 6 height 6
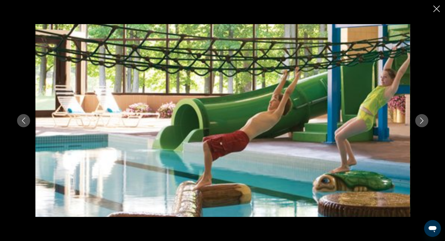
scroll to position [140, 0]
click at [423, 117] on icon "Next image" at bounding box center [422, 120] width 6 height 6
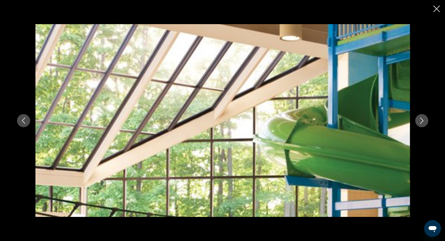
click at [423, 117] on icon "Next image" at bounding box center [422, 120] width 6 height 6
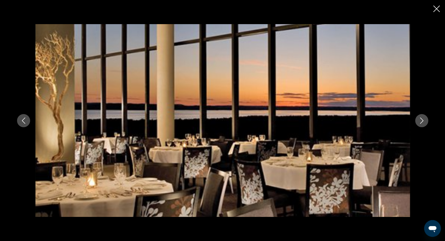
scroll to position [141, 0]
click at [420, 121] on icon "Next image" at bounding box center [422, 120] width 6 height 6
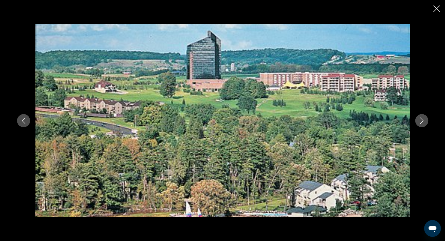
click at [420, 121] on icon "Next image" at bounding box center [422, 120] width 6 height 6
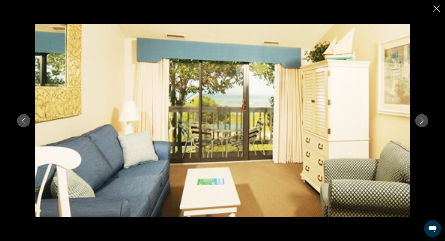
click at [21, 125] on button "Previous image" at bounding box center [23, 120] width 13 height 13
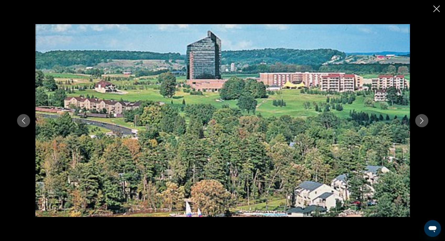
click at [21, 125] on button "Previous image" at bounding box center [23, 120] width 13 height 13
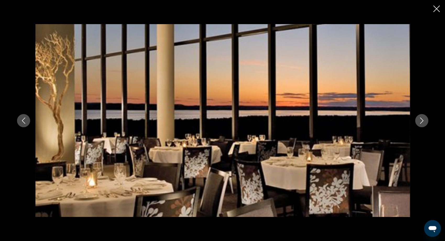
drag, startPoint x: 440, startPoint y: 8, endPoint x: 436, endPoint y: 10, distance: 4.3
click at [439, 8] on icon "Close slideshow" at bounding box center [436, 9] width 7 height 7
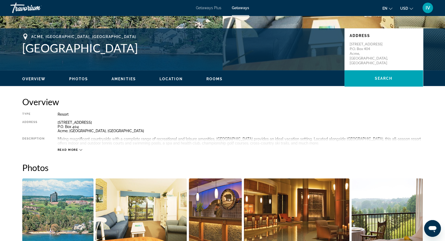
scroll to position [0, 0]
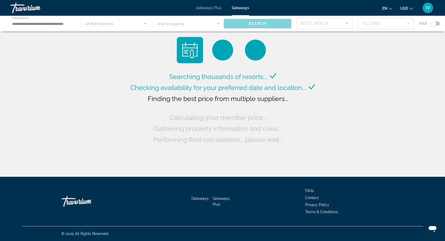
click at [21, 23] on div "Main content" at bounding box center [222, 24] width 445 height 16
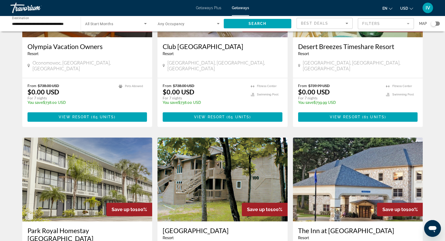
scroll to position [331, 0]
